Goal: Task Accomplishment & Management: Complete application form

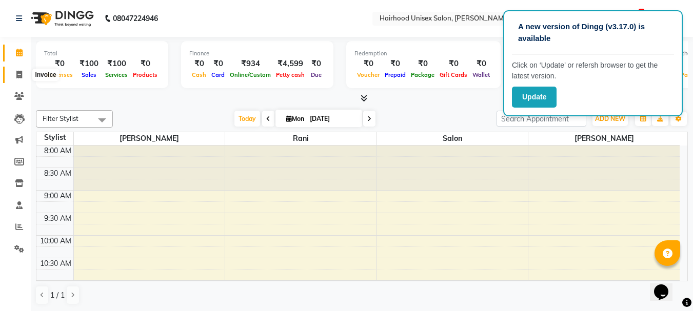
click at [18, 75] on icon at bounding box center [19, 75] width 6 height 8
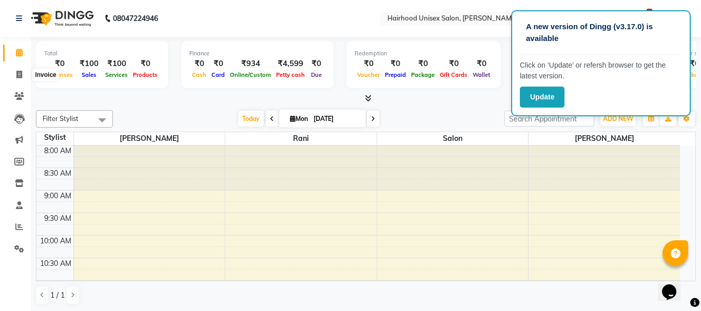
select select "754"
select select "service"
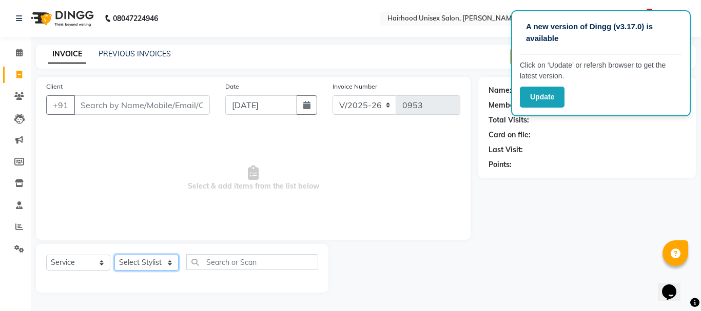
click at [157, 266] on select "Select Stylist Danny kokne Rani Salon Siddesh" at bounding box center [146, 263] width 64 height 16
click at [114, 255] on select "Select Stylist Danny kokne Rani Salon Siddesh" at bounding box center [146, 263] width 64 height 16
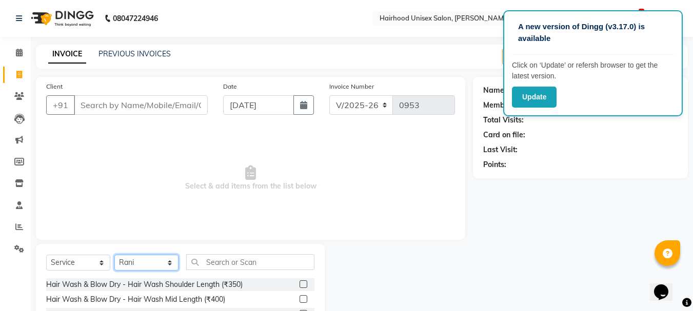
click at [147, 266] on select "Select Stylist Danny kokne Rani Salon Siddesh" at bounding box center [146, 263] width 64 height 16
select select "89083"
click at [114, 255] on select "Select Stylist Danny kokne Rani Salon Siddesh" at bounding box center [146, 263] width 64 height 16
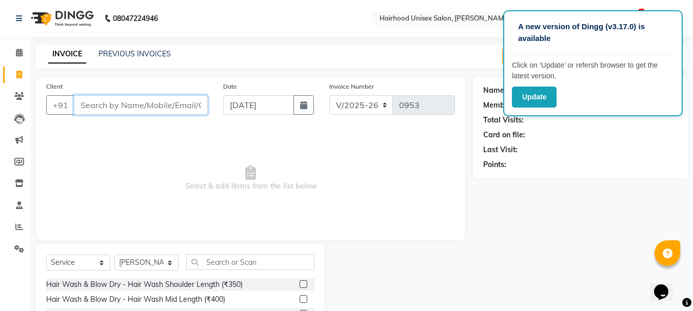
click at [156, 102] on input "Client" at bounding box center [141, 104] width 134 height 19
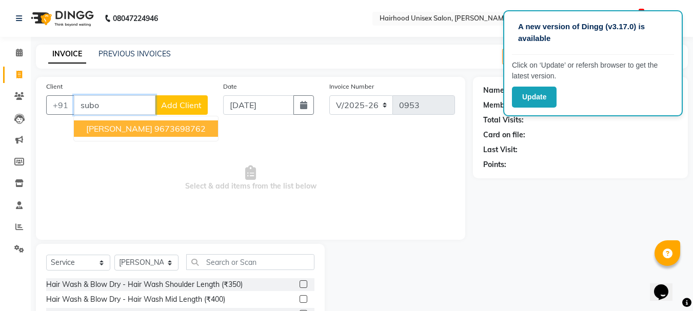
drag, startPoint x: 112, startPoint y: 124, endPoint x: 171, endPoint y: 213, distance: 106.3
click at [114, 124] on span "[PERSON_NAME]" at bounding box center [119, 129] width 66 height 10
type input "9673698762"
select select "1: Object"
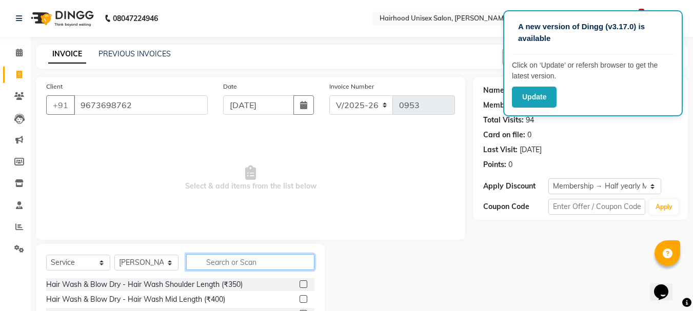
click at [256, 265] on input "text" at bounding box center [250, 262] width 128 height 16
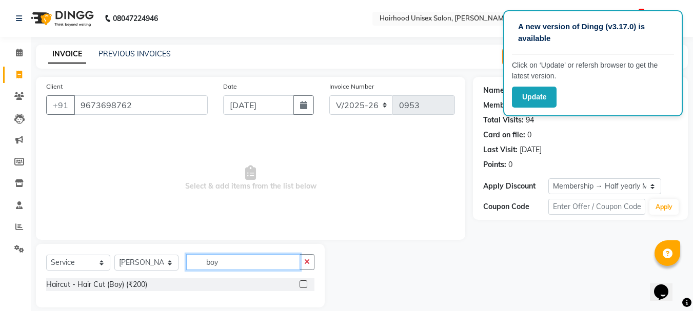
type input "boy"
drag, startPoint x: 303, startPoint y: 284, endPoint x: 308, endPoint y: 289, distance: 7.6
click at [305, 286] on label at bounding box center [304, 285] width 8 height 8
click at [305, 286] on input "checkbox" at bounding box center [303, 285] width 7 height 7
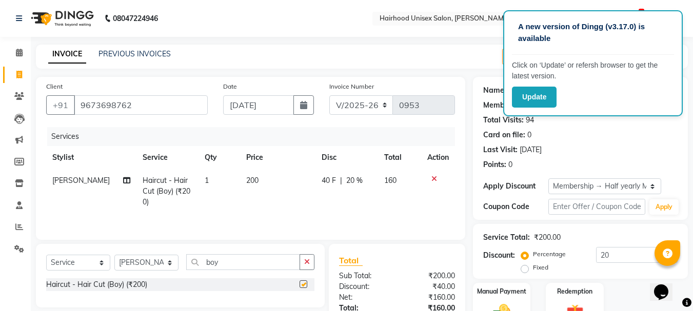
checkbox input "false"
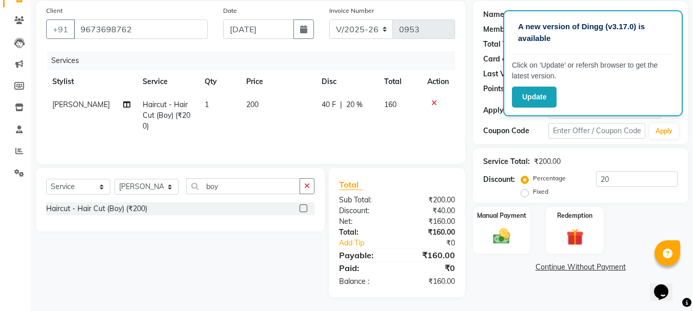
scroll to position [77, 0]
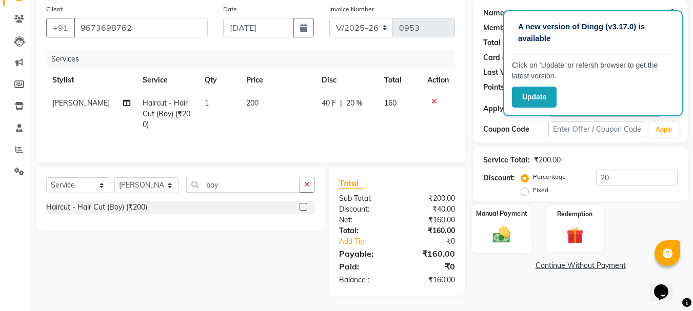
click at [509, 246] on div "Manual Payment" at bounding box center [502, 229] width 60 height 49
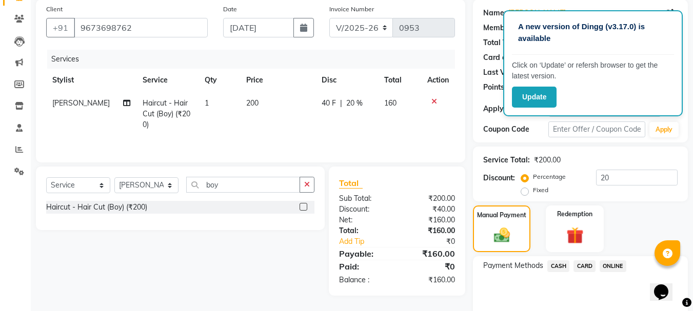
click at [610, 262] on span "ONLINE" at bounding box center [613, 267] width 27 height 12
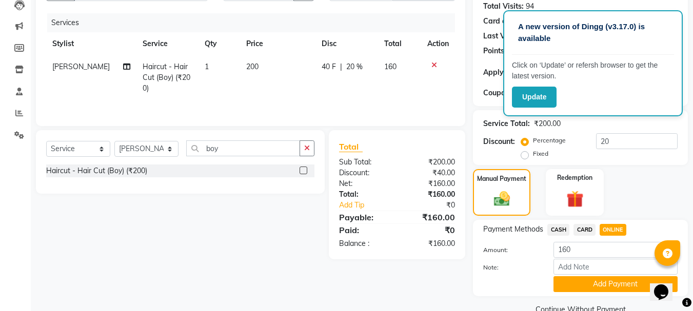
scroll to position [135, 0]
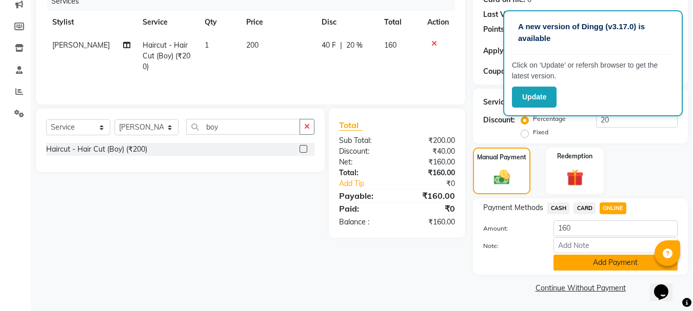
click at [611, 262] on button "Add Payment" at bounding box center [615, 263] width 124 height 16
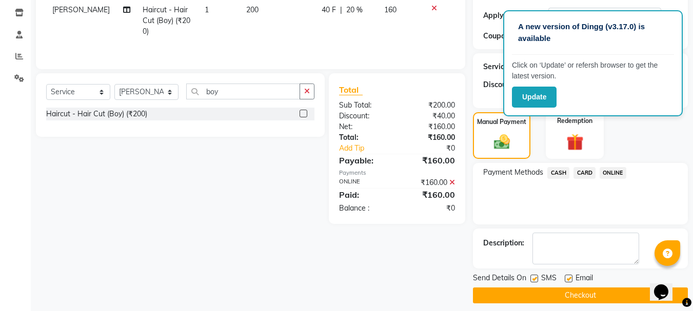
scroll to position [178, 0]
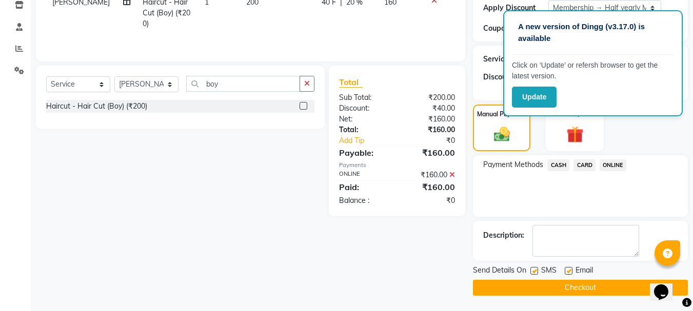
click at [580, 284] on button "Checkout" at bounding box center [580, 288] width 215 height 16
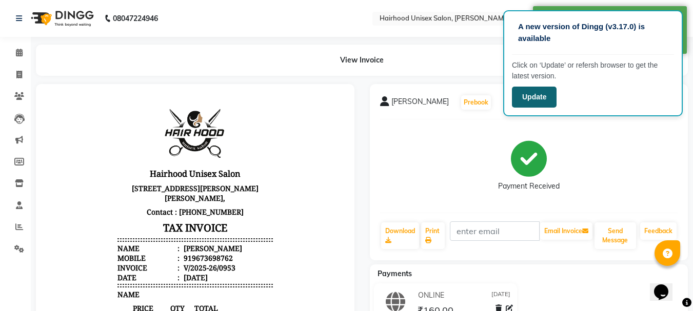
drag, startPoint x: 541, startPoint y: 93, endPoint x: 547, endPoint y: 97, distance: 7.0
click at [543, 95] on button "Update" at bounding box center [534, 97] width 45 height 21
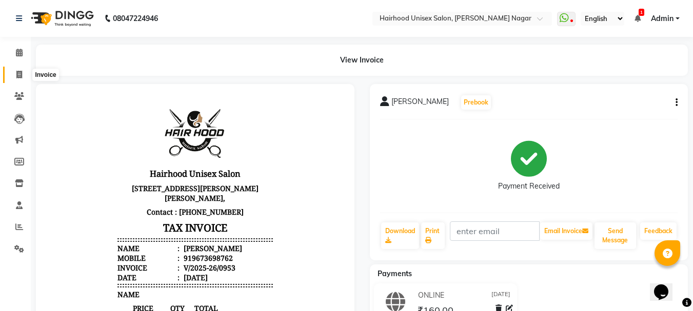
click at [18, 76] on icon at bounding box center [19, 75] width 6 height 8
select select "754"
select select "service"
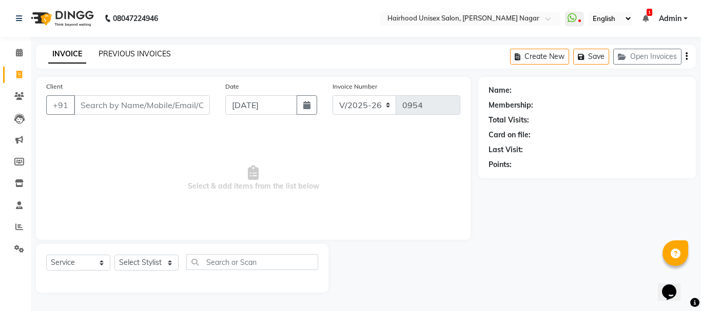
click at [112, 53] on link "PREVIOUS INVOICES" at bounding box center [134, 53] width 72 height 9
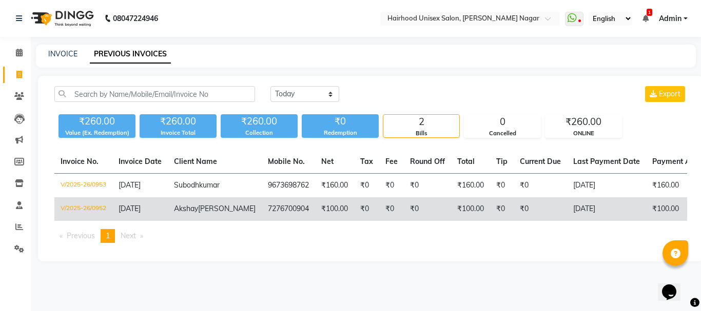
click at [262, 221] on td "7276700904" at bounding box center [288, 209] width 53 height 24
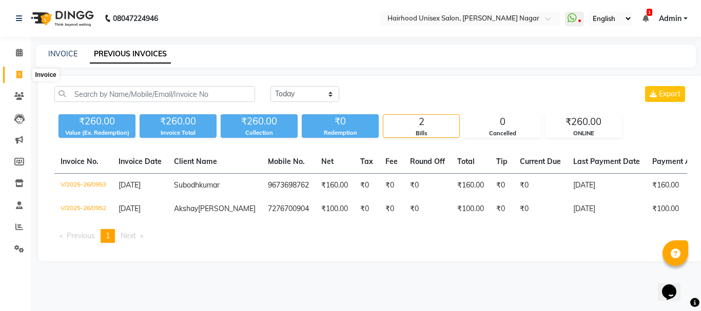
click at [23, 72] on span at bounding box center [19, 75] width 18 height 12
select select "service"
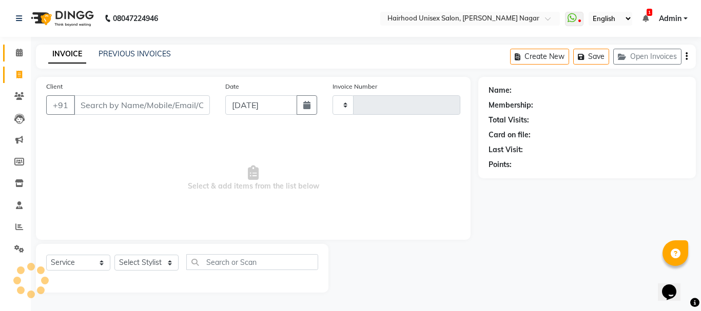
type input "0954"
select select "754"
click at [23, 57] on span at bounding box center [19, 53] width 18 height 12
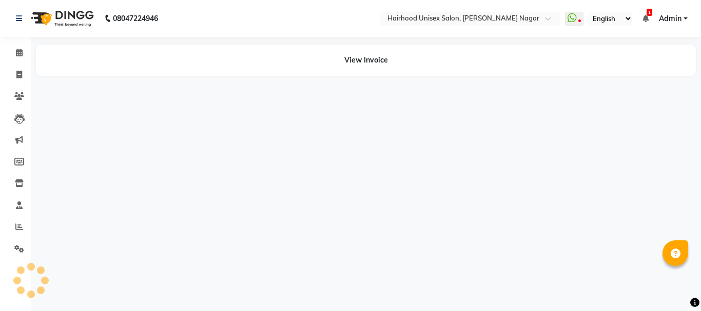
select select "en"
